Goal: Register for event/course

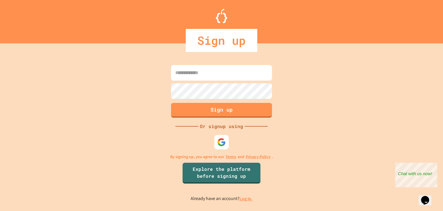
click at [231, 76] on input at bounding box center [221, 73] width 101 height 16
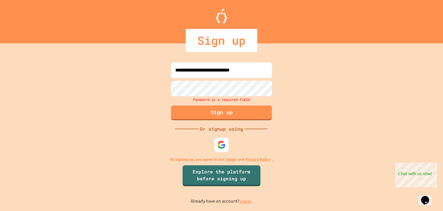
type input "**********"
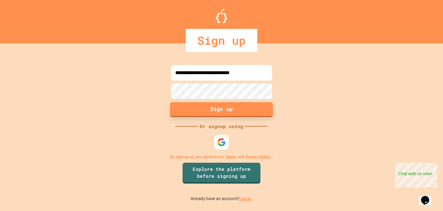
click at [246, 111] on button "Sign up" at bounding box center [221, 109] width 103 height 15
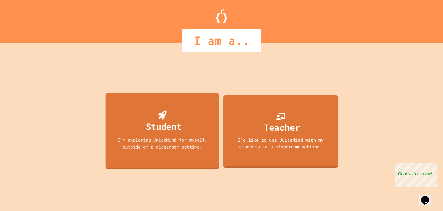
click at [192, 97] on div "Student I'm exploring JuiceMind for myself, outside of a classroom setting." at bounding box center [163, 131] width 114 height 76
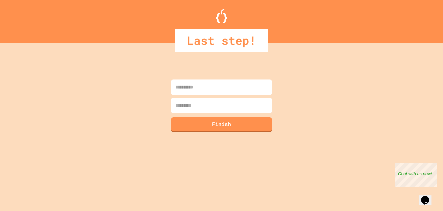
click at [202, 92] on input at bounding box center [221, 87] width 101 height 16
type input "******"
click at [200, 107] on input at bounding box center [221, 106] width 101 height 16
type input "********"
click at [210, 124] on button "Finish" at bounding box center [221, 123] width 103 height 15
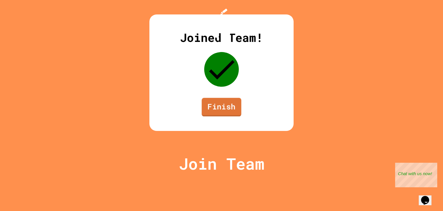
click at [225, 116] on link "Finish" at bounding box center [222, 107] width 40 height 18
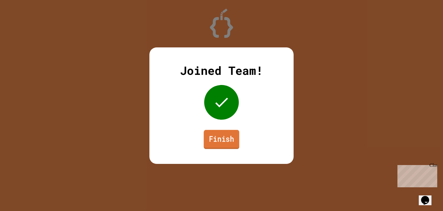
click at [232, 138] on link "Finish" at bounding box center [221, 139] width 35 height 19
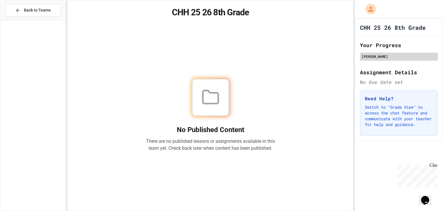
click at [387, 56] on div "[PERSON_NAME]" at bounding box center [399, 56] width 74 height 5
click at [387, 57] on div "[PERSON_NAME]" at bounding box center [399, 56] width 74 height 5
click at [428, 198] on icon "Opens Chat This icon Opens the chat window." at bounding box center [425, 199] width 9 height 9
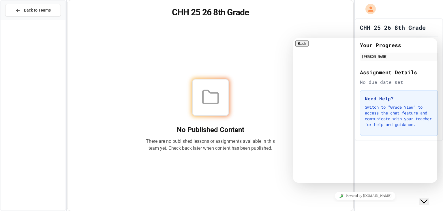
click at [429, 197] on button "Close Chat This icon closes the chat window." at bounding box center [424, 201] width 10 height 8
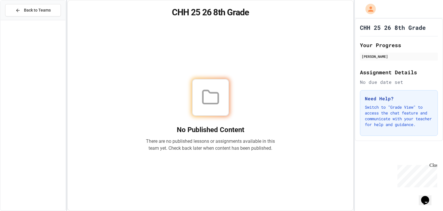
click at [223, 111] on div at bounding box center [210, 97] width 37 height 37
click at [230, 138] on p "There are no published lessons or assignments available in this team yet. Check…" at bounding box center [210, 145] width 129 height 14
click at [411, 108] on p "Switch to "Grade View" to access the chat feature and communicate with your tea…" at bounding box center [399, 115] width 68 height 23
click at [380, 60] on div "[PERSON_NAME]" at bounding box center [399, 57] width 78 height 8
click at [391, 88] on div "CHH 25 26 8th Grade Your Progress Jamari lavonder Assignment Details No due dat…" at bounding box center [399, 79] width 88 height 123
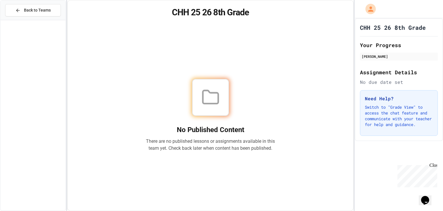
click at [231, 89] on div at bounding box center [210, 97] width 129 height 37
click at [27, 10] on span "Back to Teams" at bounding box center [37, 10] width 27 height 6
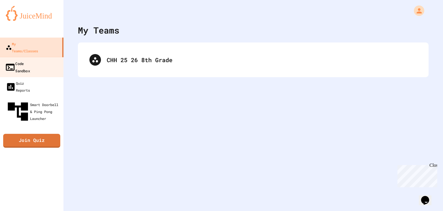
click at [40, 57] on link "Code Sandbox" at bounding box center [31, 67] width 65 height 20
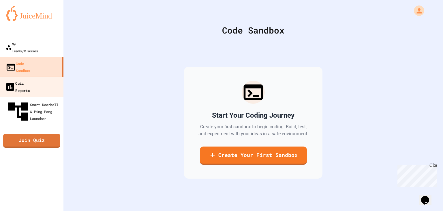
click at [47, 76] on link "Quiz Reports" at bounding box center [31, 86] width 65 height 20
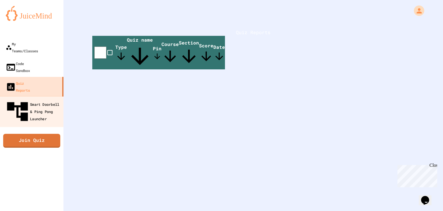
click at [56, 99] on div "Smart Doorbell & Ping Pong Launcher" at bounding box center [33, 111] width 57 height 25
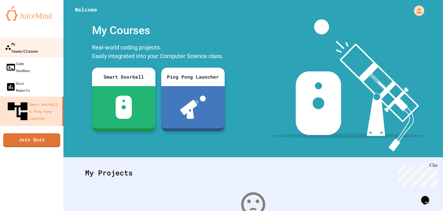
click at [52, 41] on link "My Teams/Classes" at bounding box center [31, 47] width 65 height 20
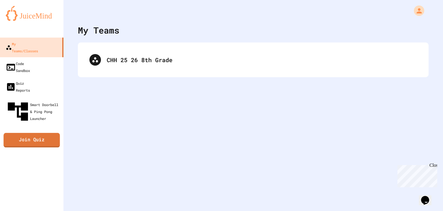
click at [51, 133] on link "Join Quiz" at bounding box center [31, 140] width 56 height 14
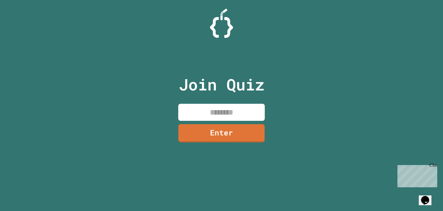
click at [237, 111] on input at bounding box center [221, 112] width 87 height 17
click at [260, 113] on input at bounding box center [221, 112] width 87 height 17
type input "********"
click at [259, 130] on link "Enter" at bounding box center [221, 132] width 85 height 19
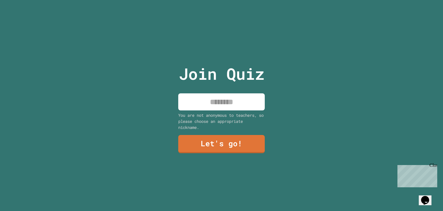
click at [231, 102] on input at bounding box center [221, 101] width 87 height 17
type input "*"
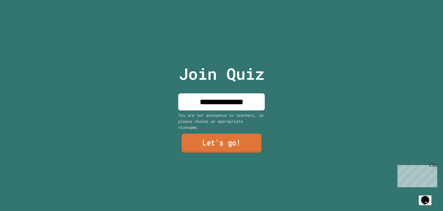
type input "**********"
click at [252, 136] on link "Let's go!" at bounding box center [222, 142] width 80 height 19
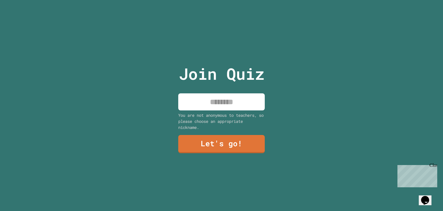
click at [235, 106] on input at bounding box center [221, 101] width 87 height 17
type input "*"
type input "***"
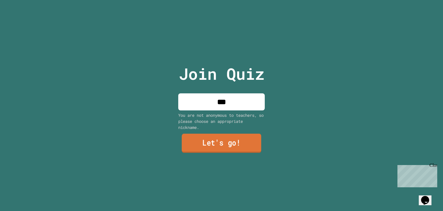
click at [231, 137] on link "Let's go!" at bounding box center [222, 142] width 80 height 19
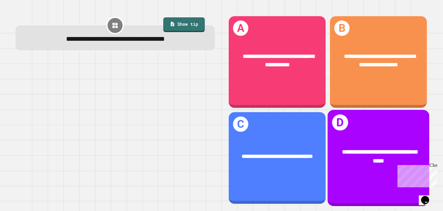
click at [348, 156] on div "**********" at bounding box center [378, 155] width 79 height 17
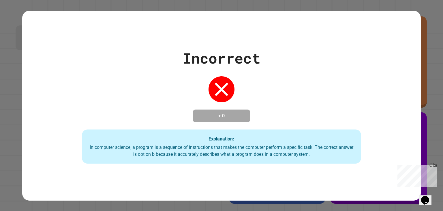
click at [427, 140] on div "Incorrect + 0 Explanation: In computer science, a program is a sequence of inst…" at bounding box center [221, 105] width 443 height 211
click at [270, 74] on div "Incorrect + 0 Explanation: In computer science, a program is a sequence of inst…" at bounding box center [221, 105] width 399 height 116
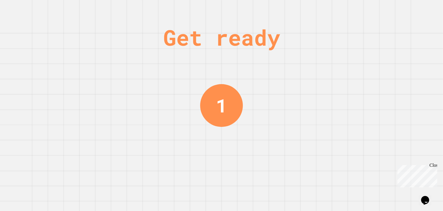
click at [216, 103] on div "1" at bounding box center [221, 105] width 11 height 28
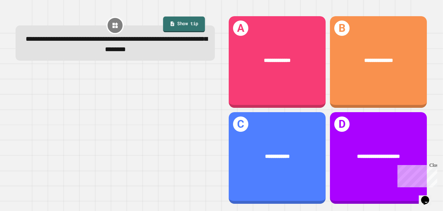
click at [174, 22] on icon at bounding box center [172, 23] width 5 height 5
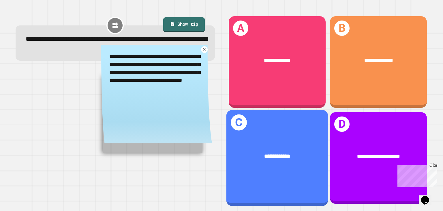
click at [310, 136] on div "**********" at bounding box center [277, 158] width 102 height 96
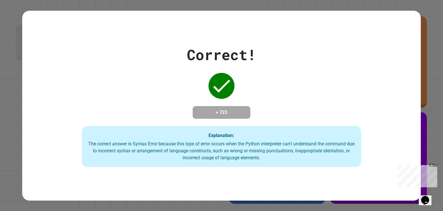
click at [310, 136] on div "Explanation: The correct answer is Syntax Error because this type of error occu…" at bounding box center [221, 146] width 279 height 41
click at [270, 151] on div "The correct answer is Syntax Error because this type of error occurs when the P…" at bounding box center [222, 150] width 268 height 21
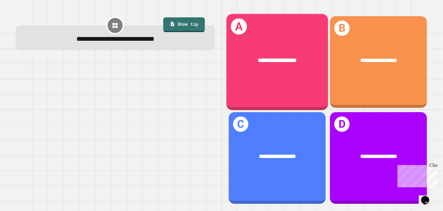
click at [262, 60] on span "**********" at bounding box center [277, 60] width 39 height 6
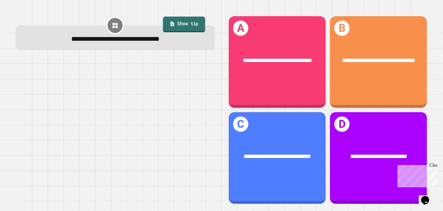
click at [185, 25] on link "Show tip" at bounding box center [184, 24] width 42 height 16
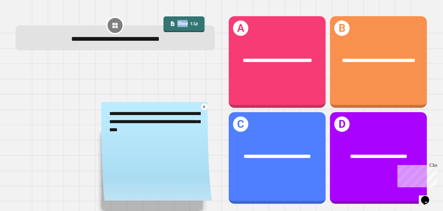
click at [185, 25] on link "Show tip" at bounding box center [184, 24] width 41 height 16
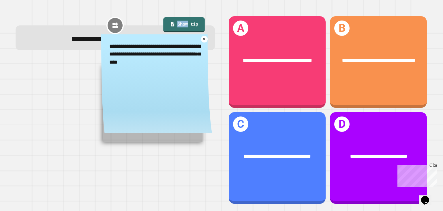
click at [184, 70] on textarea "**********" at bounding box center [156, 54] width 111 height 40
click at [202, 38] on icon at bounding box center [204, 38] width 5 height 5
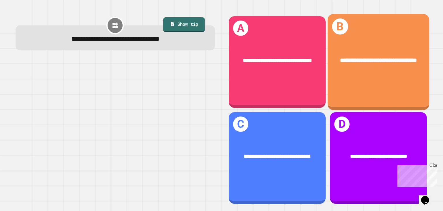
click at [340, 91] on div "**********" at bounding box center [379, 62] width 102 height 96
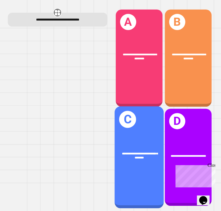
click at [151, 124] on div "**********" at bounding box center [139, 157] width 49 height 102
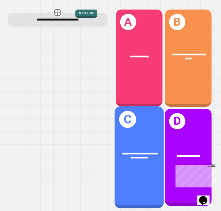
click at [121, 161] on div "**********" at bounding box center [139, 155] width 49 height 19
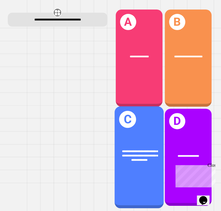
click at [151, 138] on div "**********" at bounding box center [139, 157] width 49 height 102
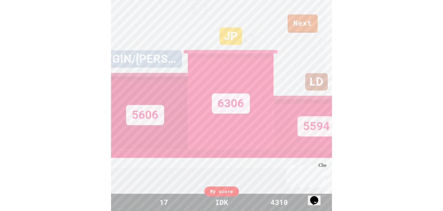
scroll to position [11, 9]
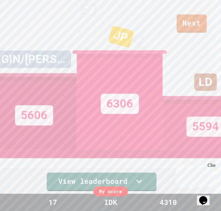
click at [199, 21] on div "LD 5594" at bounding box center [205, 77] width 86 height 144
click at [198, 21] on div "LD 5594" at bounding box center [205, 77] width 86 height 144
click at [182, 27] on div "LD 5594" at bounding box center [205, 77] width 86 height 144
click at [204, 18] on div "LD 5594" at bounding box center [205, 77] width 86 height 144
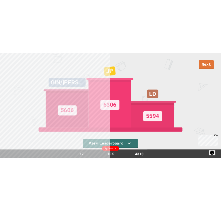
scroll to position [11, 0]
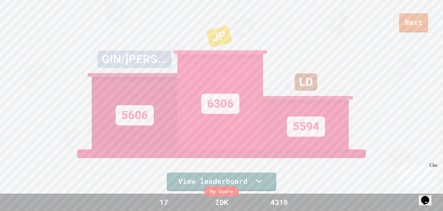
click at [408, 20] on link "Next" at bounding box center [413, 22] width 29 height 19
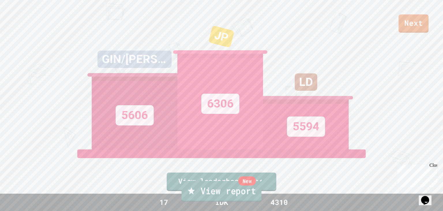
click at [220, 197] on link "New View report" at bounding box center [221, 191] width 80 height 21
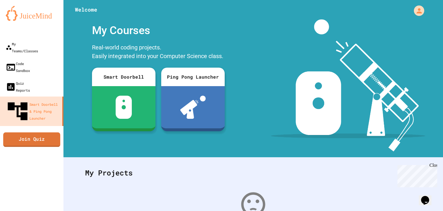
click at [31, 132] on link "Join Quiz" at bounding box center [31, 139] width 57 height 14
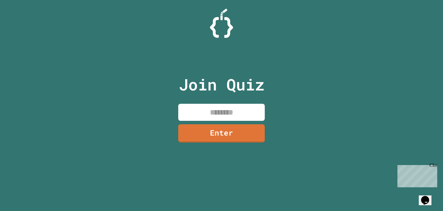
click at [224, 117] on input at bounding box center [221, 112] width 87 height 17
type input "********"
click at [224, 130] on link "Enter" at bounding box center [221, 133] width 87 height 18
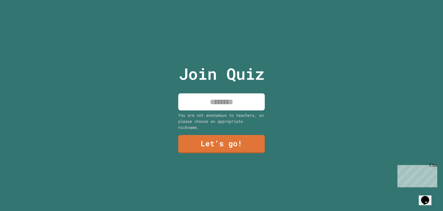
click at [218, 98] on input at bounding box center [221, 101] width 87 height 17
type input "******"
click at [236, 140] on link "Let's go!" at bounding box center [221, 143] width 87 height 19
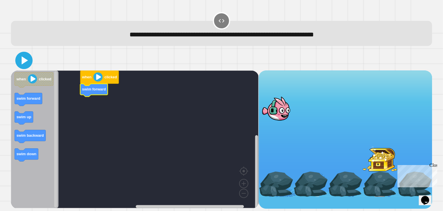
click at [26, 64] on icon at bounding box center [24, 60] width 14 height 14
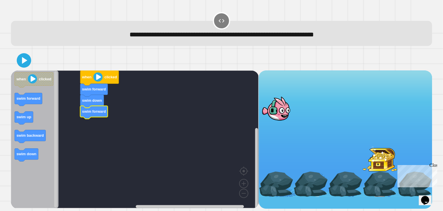
click at [30, 68] on div at bounding box center [221, 60] width 421 height 20
click at [20, 62] on icon at bounding box center [24, 60] width 14 height 14
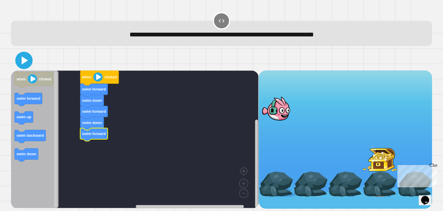
click at [20, 60] on icon at bounding box center [24, 60] width 14 height 14
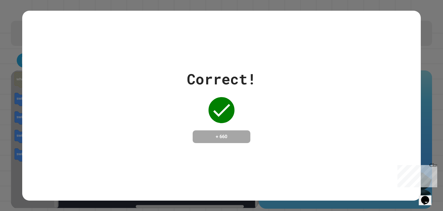
click at [208, 60] on div "Correct! + 660" at bounding box center [221, 106] width 399 height 190
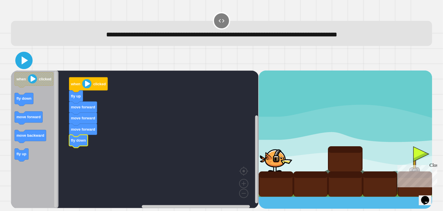
click at [24, 63] on icon at bounding box center [25, 60] width 6 height 8
click at [30, 65] on div at bounding box center [221, 60] width 421 height 20
click at [78, 159] on rect "Blockly Workspace" at bounding box center [135, 138] width 248 height 137
click at [21, 63] on icon at bounding box center [24, 60] width 14 height 14
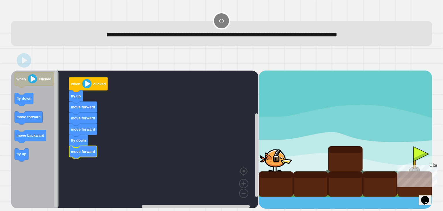
click at [49, 59] on div at bounding box center [221, 60] width 421 height 20
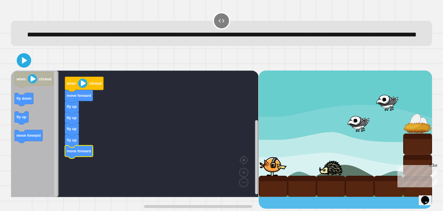
click at [43, 152] on icon "Blockly Workspace" at bounding box center [35, 133] width 48 height 126
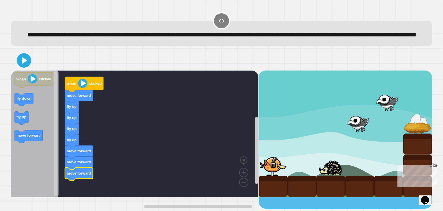
click at [44, 150] on icon "Blockly Workspace" at bounding box center [35, 133] width 48 height 126
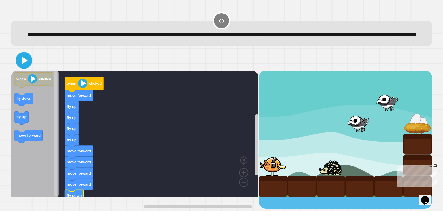
click at [29, 67] on icon at bounding box center [23, 60] width 13 height 13
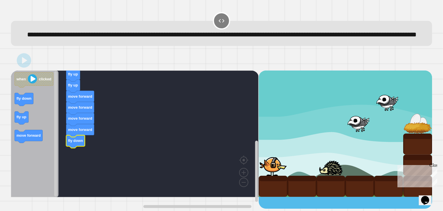
click at [99, 115] on rect "Blockly Workspace" at bounding box center [135, 133] width 248 height 126
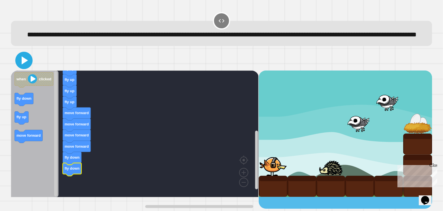
click at [25, 67] on icon at bounding box center [24, 60] width 14 height 14
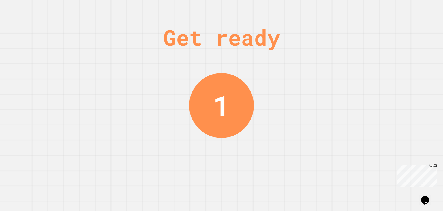
click at [232, 87] on div "1" at bounding box center [221, 105] width 65 height 65
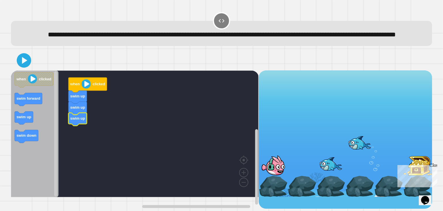
click at [25, 103] on icon "Blockly Workspace" at bounding box center [35, 133] width 48 height 126
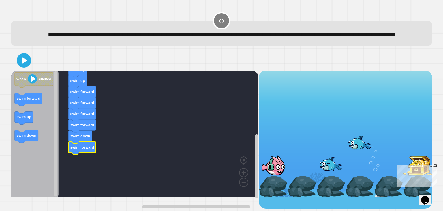
click at [80, 154] on g "swim forward" at bounding box center [82, 147] width 27 height 13
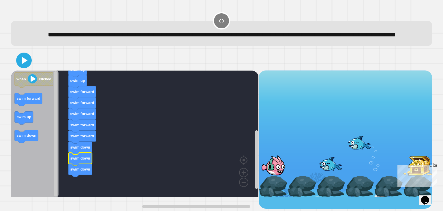
click at [28, 66] on icon at bounding box center [24, 60] width 12 height 12
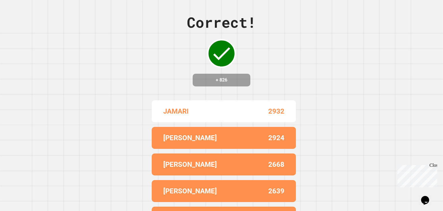
click at [370, 69] on div "Correct! + 826 JAMARI 2932 [PERSON_NAME] 2924 [PERSON_NAME] 2668 [PERSON_NAME] …" at bounding box center [221, 105] width 443 height 211
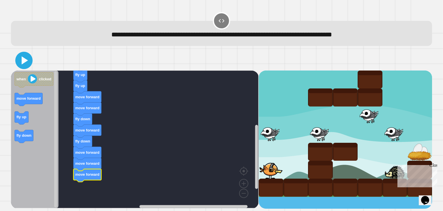
click at [25, 63] on icon at bounding box center [24, 60] width 14 height 14
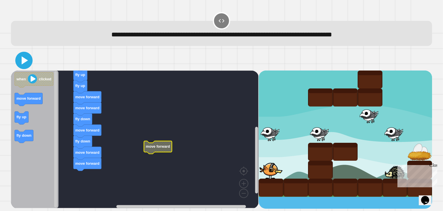
click at [22, 63] on icon at bounding box center [25, 60] width 6 height 8
click at [48, 65] on div at bounding box center [221, 60] width 421 height 20
